Goal: Task Accomplishment & Management: Use online tool/utility

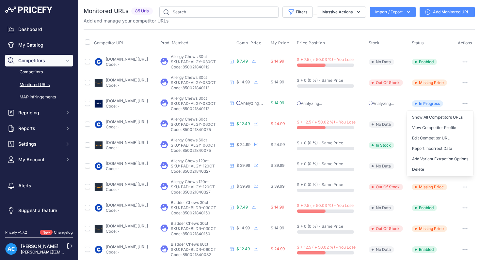
scroll to position [52, 0]
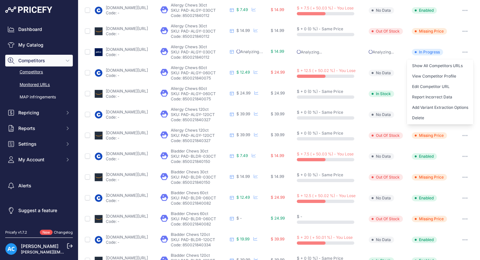
click at [37, 72] on link "Competitors" at bounding box center [39, 72] width 68 height 11
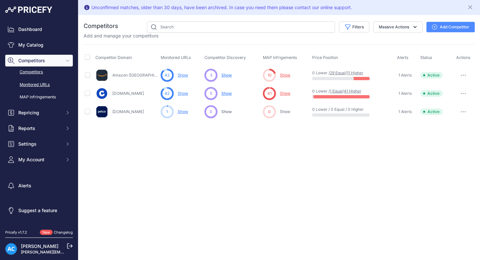
click at [45, 84] on link "Monitored URLs" at bounding box center [39, 84] width 68 height 11
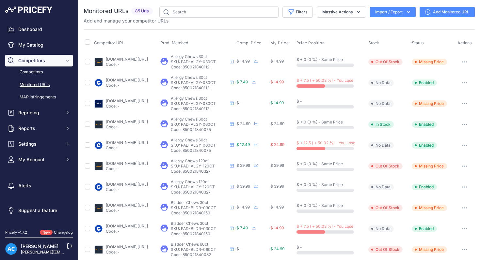
click at [467, 100] on button "button" at bounding box center [464, 103] width 13 height 9
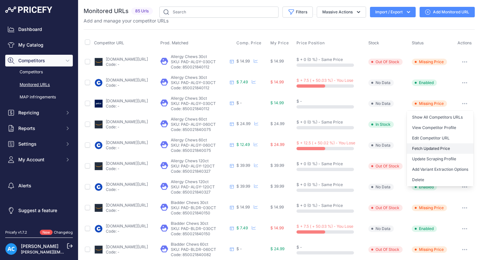
click at [431, 152] on button "Fetch Updated Price" at bounding box center [440, 149] width 67 height 10
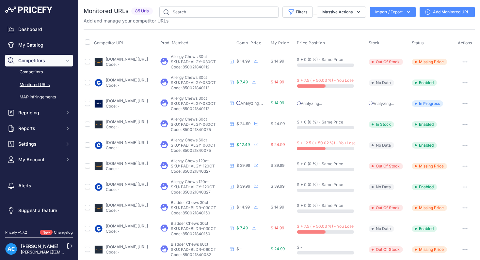
click at [466, 104] on icon "button" at bounding box center [464, 103] width 5 height 1
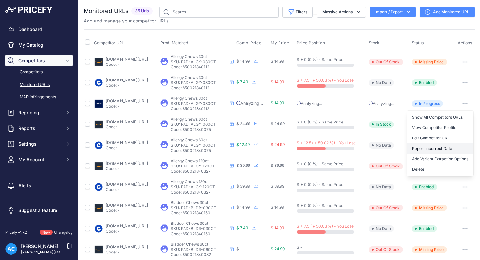
click at [444, 150] on button "Report Incorrect Data" at bounding box center [440, 149] width 67 height 10
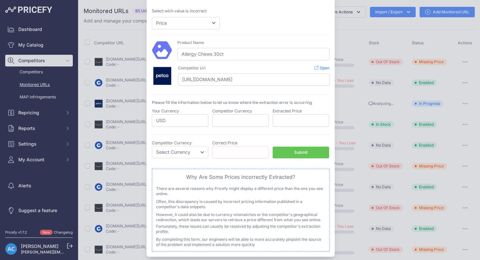
scroll to position [29, 0]
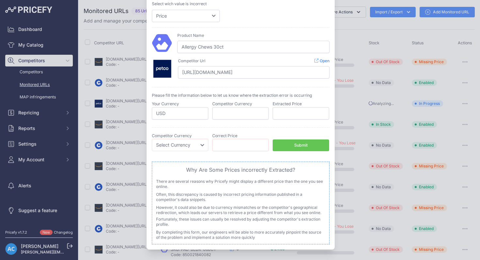
click at [300, 29] on div "Product Name Allergy Chews 30ct Competitor Url" at bounding box center [240, 55] width 177 height 57
click at [353, 30] on div at bounding box center [240, 130] width 480 height 260
click at [203, 146] on select "Select Currency EUR CAD CNY JPY PLN" at bounding box center [180, 145] width 56 height 12
click at [215, 17] on select "Price Stock" at bounding box center [186, 16] width 68 height 12
click at [349, 41] on div at bounding box center [240, 130] width 480 height 260
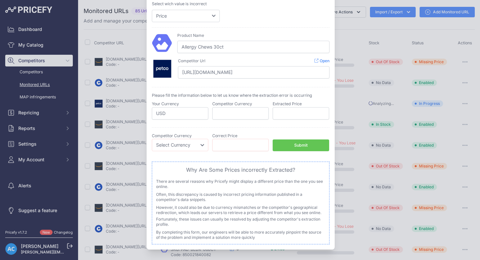
click at [147, 90] on div "Incorrect Price Report Incorrect Stock Status Report Please be advised that thi…" at bounding box center [240, 115] width 188 height 269
click at [271, 21] on div "Select wich value is incorrect Price Stock" at bounding box center [240, 11] width 177 height 21
drag, startPoint x: 296, startPoint y: 8, endPoint x: 340, endPoint y: 60, distance: 68.3
click at [340, 60] on div "​ Incorrect Price Report Incorrect Stock Status Report Please be advised that t…" at bounding box center [240, 115] width 480 height 289
click at [243, 10] on div "Select wich value is incorrect Price Stock" at bounding box center [240, 11] width 177 height 21
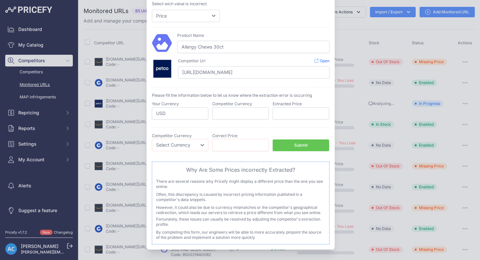
click at [243, 10] on div "Select wich value is incorrect Price Stock" at bounding box center [240, 11] width 177 height 21
click at [244, 11] on div "Select wich value is incorrect Price Stock" at bounding box center [240, 11] width 177 height 21
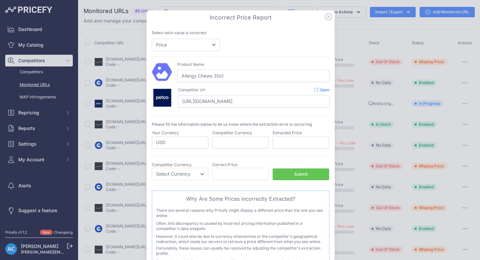
click at [329, 17] on icon at bounding box center [328, 16] width 7 height 7
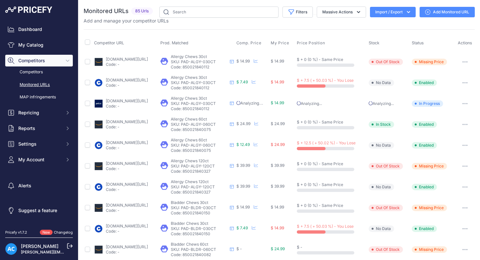
click at [218, 31] on div "Competitor URL Prod. Matched Comp. Price My Price" at bounding box center [279, 249] width 391 height 440
click at [67, 6] on div "Dashboard My Catalog Competitors Competitors Monitored URLs MAP infringements R…" at bounding box center [39, 113] width 78 height 227
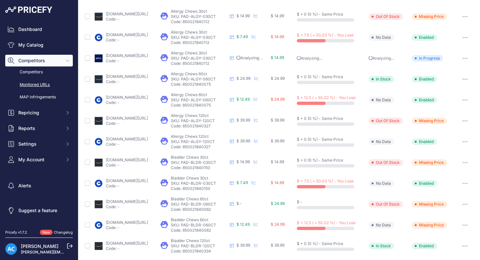
scroll to position [236, 0]
